Goal: Task Accomplishment & Management: Use online tool/utility

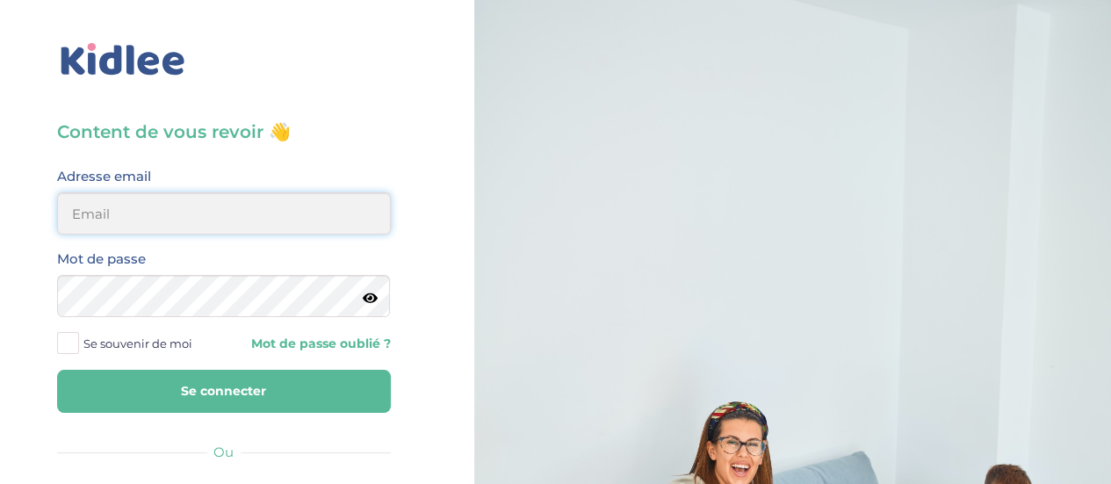
type input "[EMAIL_ADDRESS][DOMAIN_NAME]"
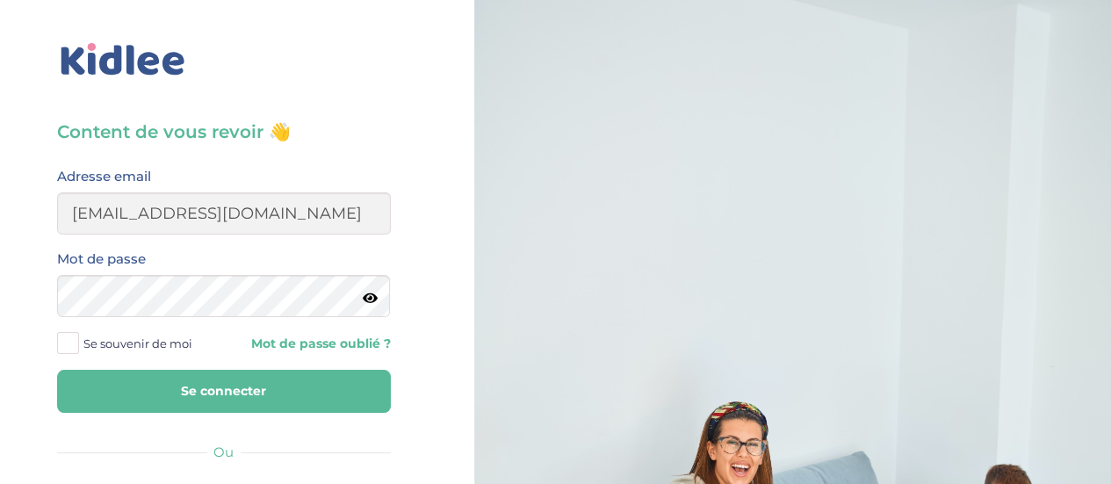
click at [64, 335] on span at bounding box center [68, 343] width 22 height 22
click at [0, 0] on input "Se souvenir de moi" at bounding box center [0, 0] width 0 height 0
click at [223, 389] on button "Se connecter" at bounding box center [224, 391] width 334 height 43
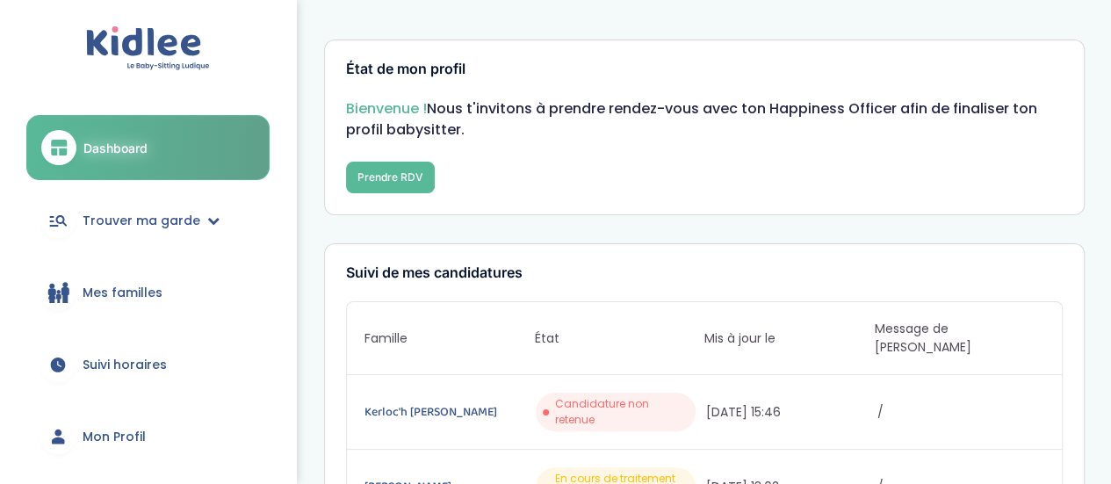
click at [396, 159] on div "Bienvenue ! Nous t'invitons à prendre rendez-vous avec ton Happiness Officer af…" at bounding box center [704, 145] width 716 height 95
click at [399, 173] on button "Prendre RDV" at bounding box center [390, 178] width 89 height 32
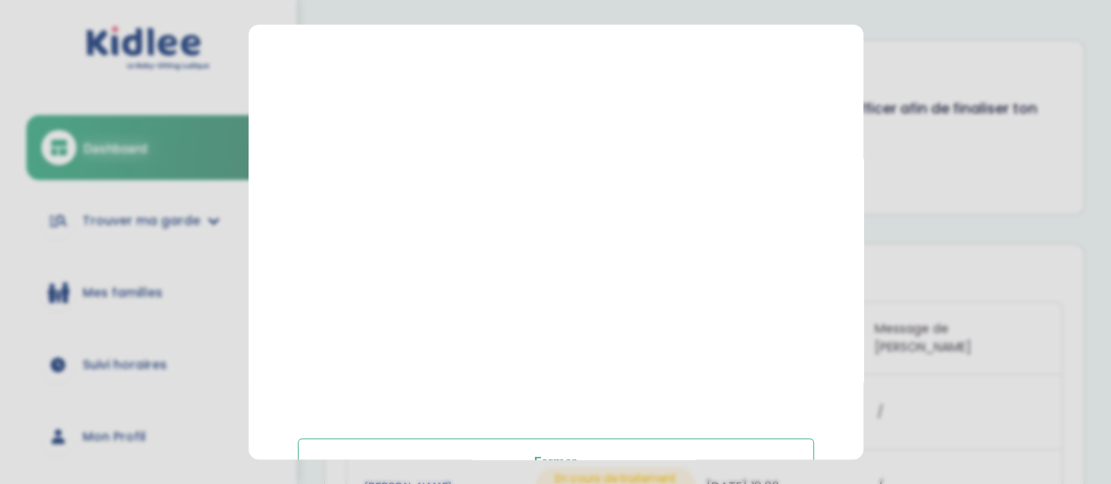
scroll to position [588, 0]
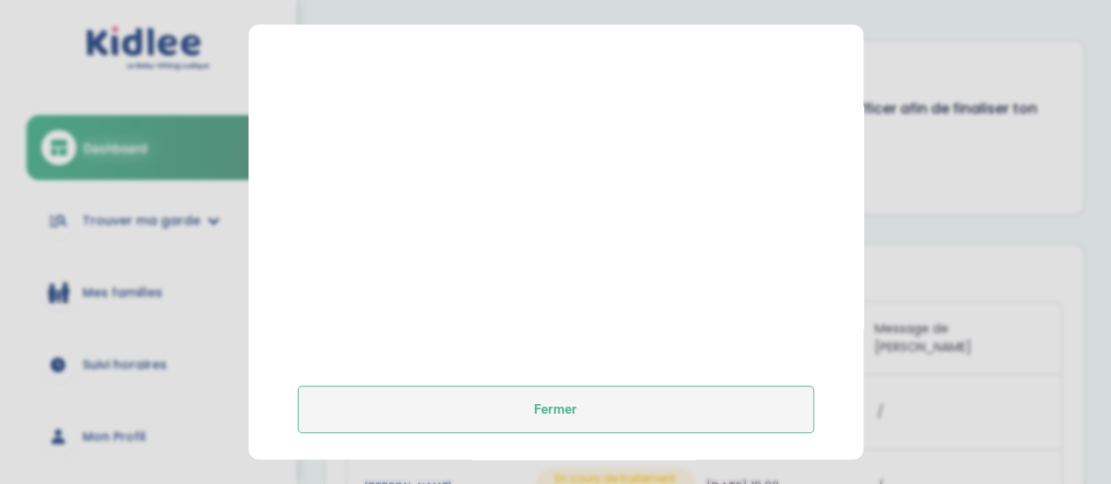
click at [646, 403] on button "Fermer" at bounding box center [556, 408] width 516 height 47
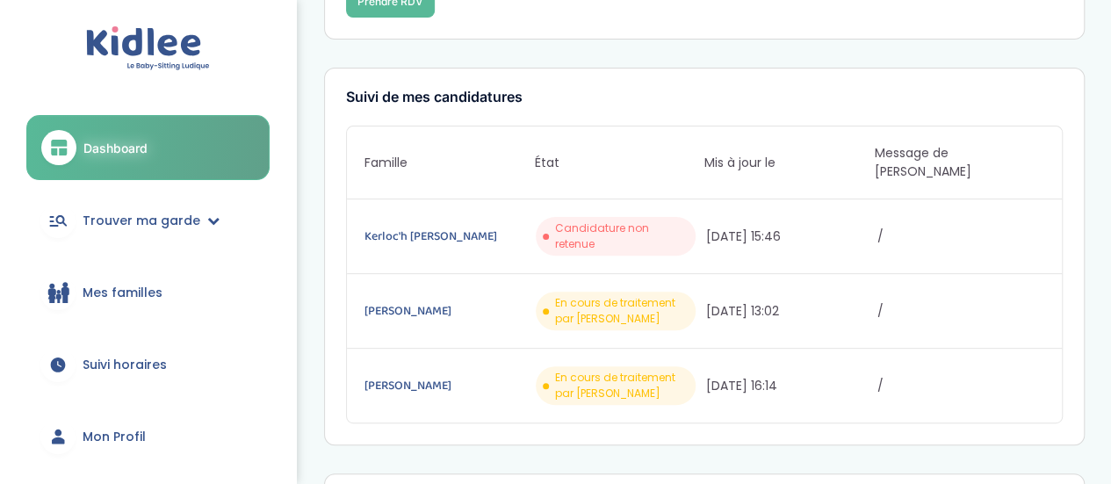
scroll to position [0, 0]
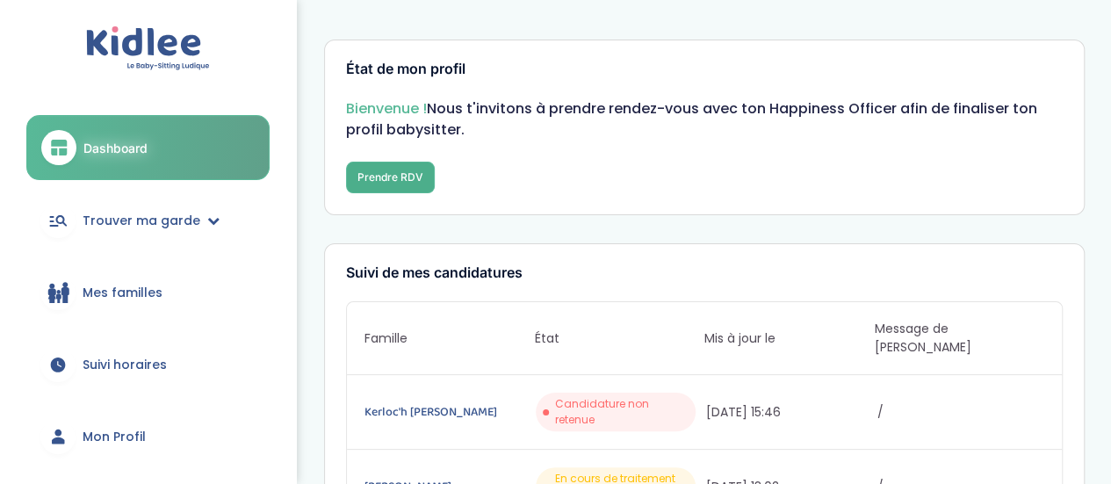
click at [406, 178] on button "Prendre RDV" at bounding box center [390, 178] width 89 height 32
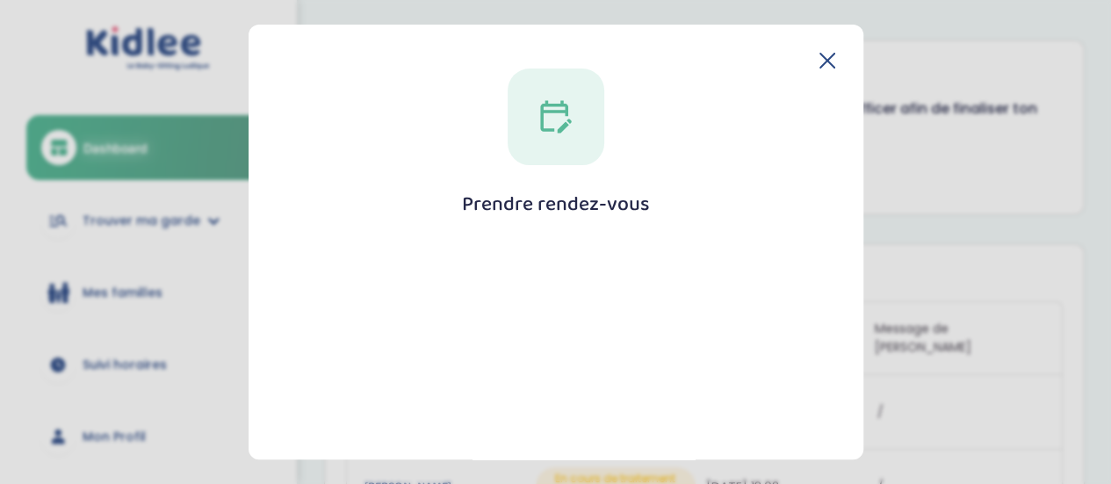
click at [820, 61] on icon at bounding box center [827, 61] width 14 height 14
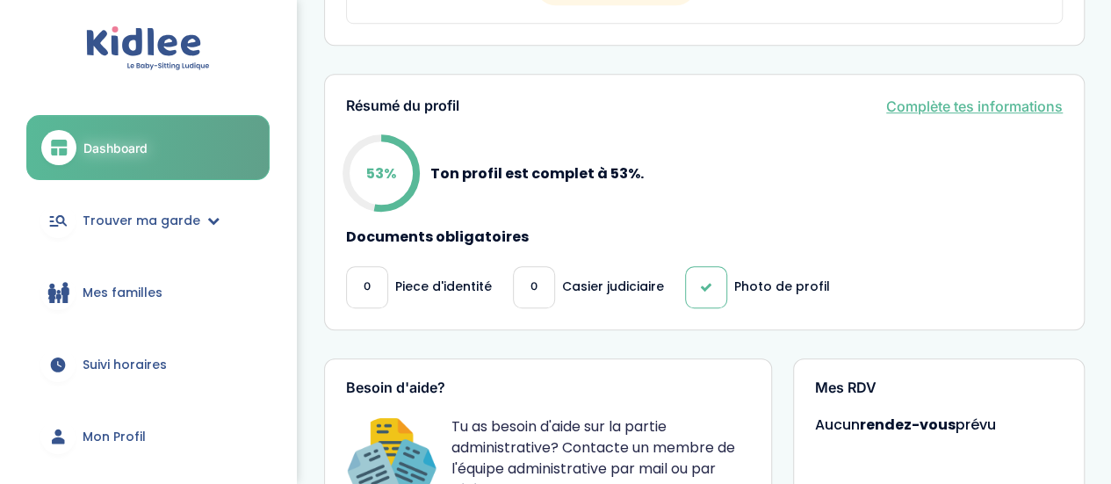
scroll to position [615, 0]
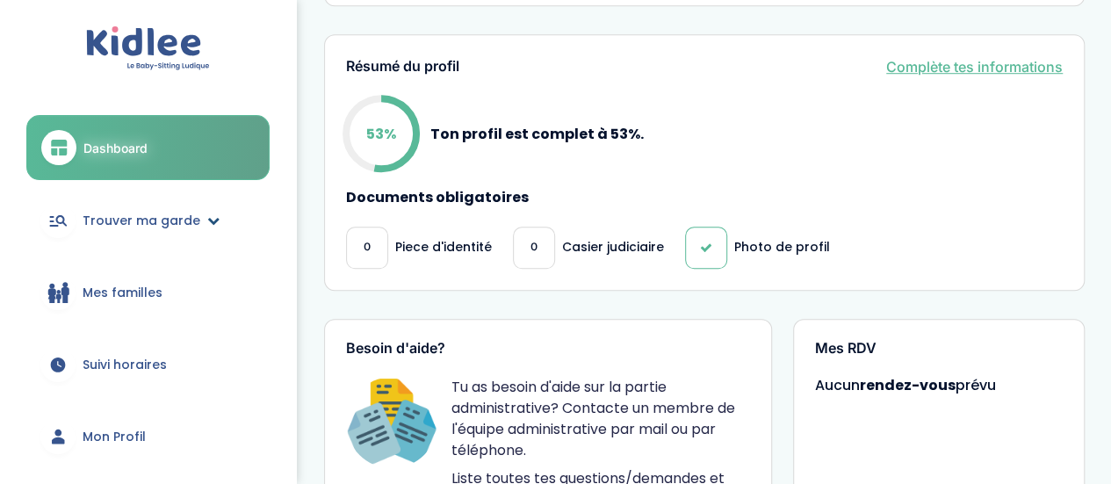
click at [172, 217] on span "Trouver ma garde" at bounding box center [142, 221] width 118 height 18
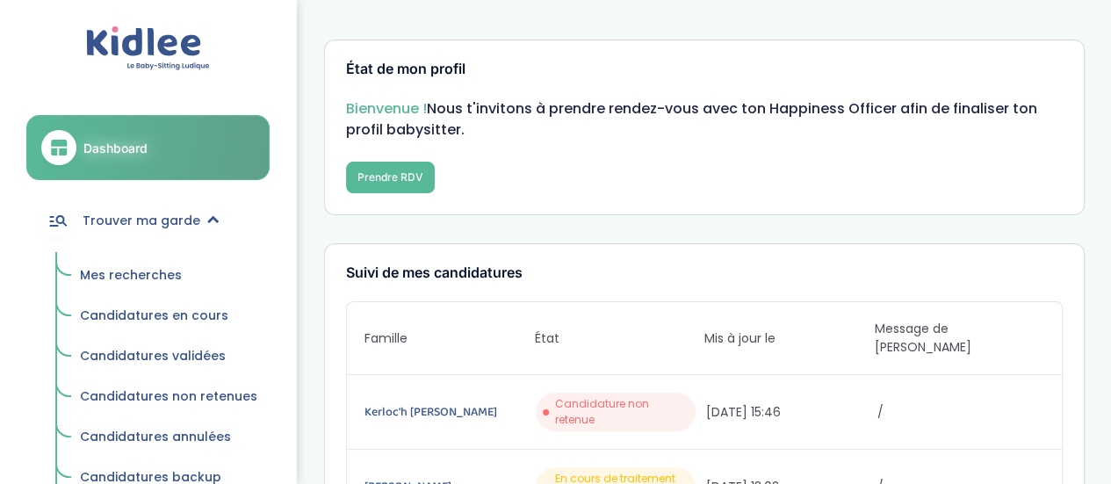
click at [123, 277] on span "Mes recherches" at bounding box center [131, 275] width 102 height 18
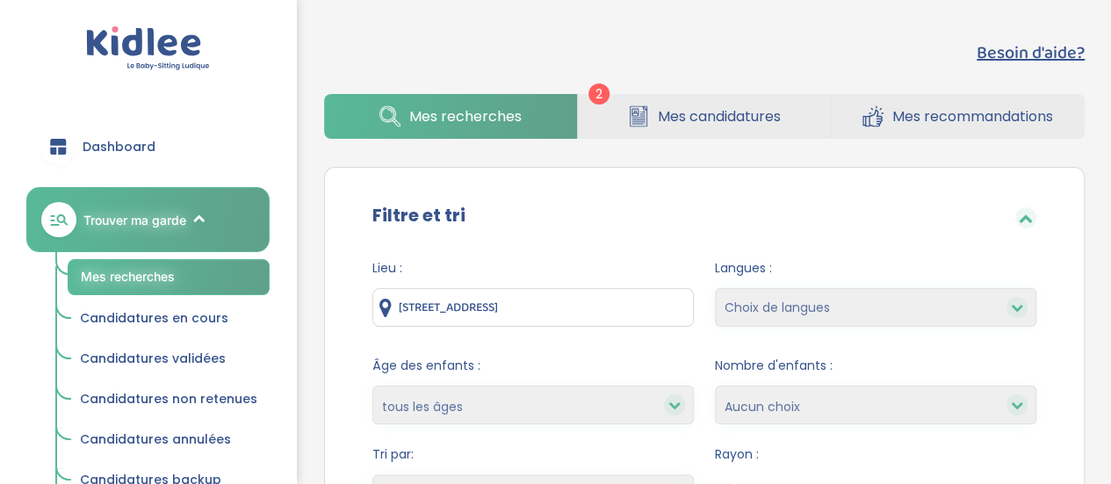
click at [1018, 303] on icon at bounding box center [1017, 307] width 12 height 12
click at [1017, 312] on icon at bounding box center [1017, 307] width 12 height 12
click at [1006, 310] on div at bounding box center [1016, 307] width 21 height 21
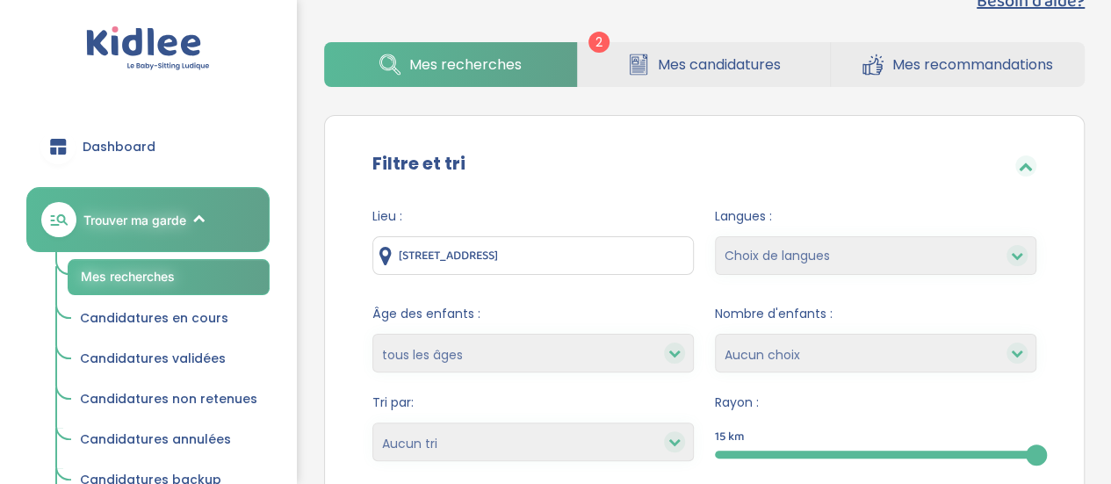
scroll to position [88, 0]
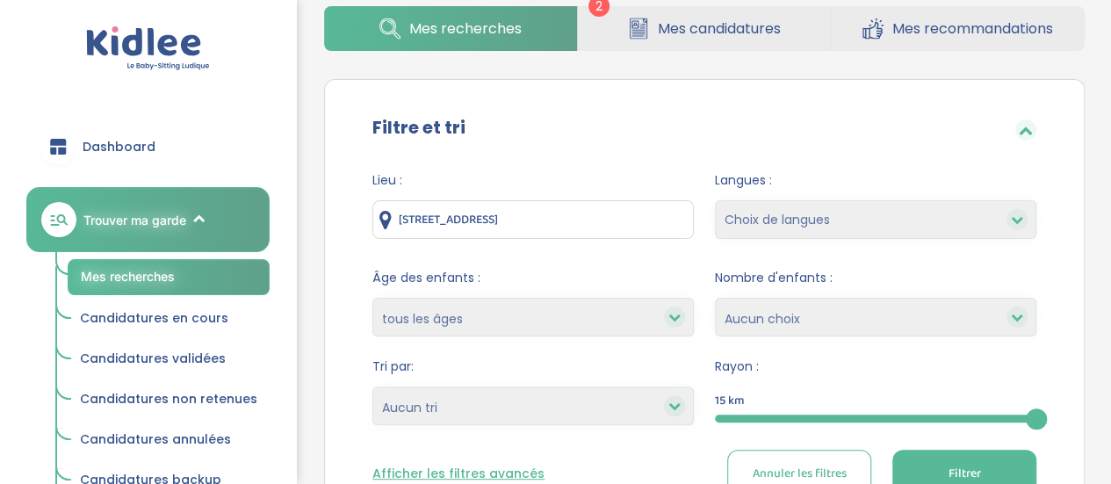
click at [992, 219] on select "Choix de langues Allemand Anglais Arabe Espagnol Grec Russe Français [DEMOGRAPH…" at bounding box center [875, 219] width 321 height 39
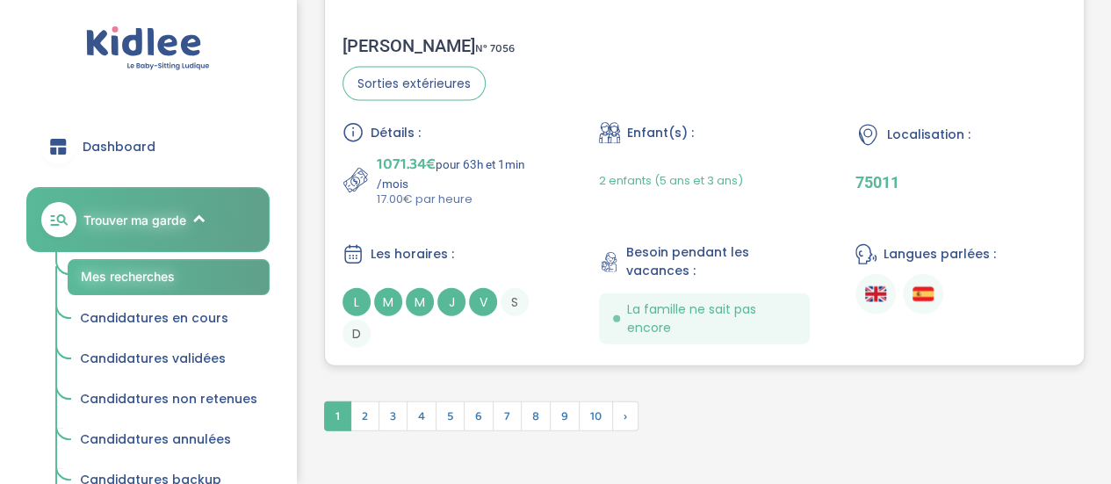
scroll to position [5366, 0]
